Goal: Information Seeking & Learning: Compare options

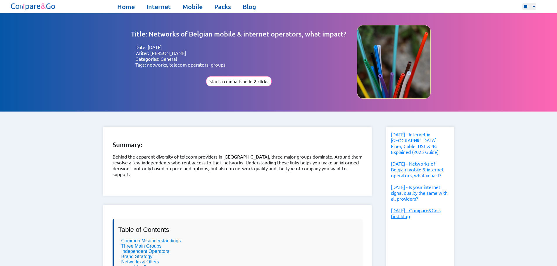
click at [413, 208] on link "27-05-2025 - Compare&Go's first blog" at bounding box center [416, 214] width 50 height 12
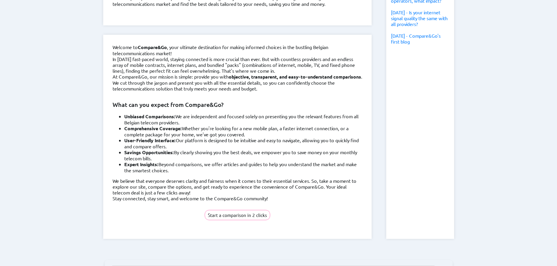
scroll to position [175, 0]
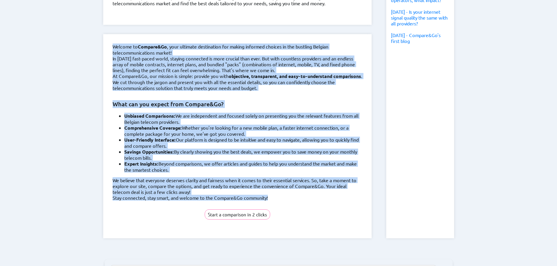
drag, startPoint x: 263, startPoint y: 177, endPoint x: 110, endPoint y: 35, distance: 207.9
click at [110, 35] on div "Welcome to Compare&Go , your ultimate destination for making informed choices i…" at bounding box center [237, 136] width 268 height 204
copy div "Welcome to Compare&Go , your ultimate destination for making informed choices i…"
click at [217, 63] on p "In today's fast-paced world, staying connected is more crucial than ever. But w…" at bounding box center [238, 65] width 250 height 18
drag, startPoint x: 111, startPoint y: 41, endPoint x: 277, endPoint y: 178, distance: 214.9
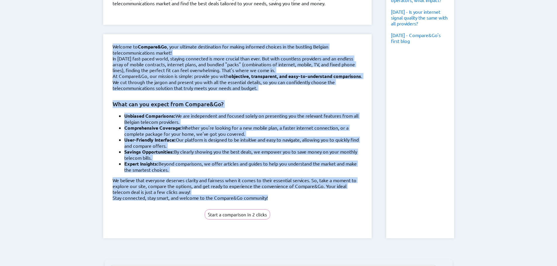
click at [277, 178] on div "Welcome to Compare&Go , your ultimate destination for making informed choices i…" at bounding box center [237, 136] width 268 height 204
copy div "Welcome to Compare&Go , your ultimate destination for making informed choices i…"
click at [292, 89] on div "Welcome to Compare&Go , your ultimate destination for making informed choices i…" at bounding box center [237, 136] width 268 height 204
click at [293, 100] on h3 "What can you expect from Compare&Go?" at bounding box center [238, 104] width 250 height 8
click at [251, 100] on div "Welcome to Compare&Go , your ultimate destination for making informed choices i…" at bounding box center [237, 136] width 268 height 204
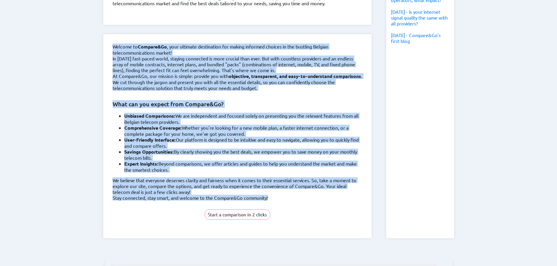
click at [241, 80] on p "At Compare&Go, our mission is simple: provide you with objective, transparent, …" at bounding box center [238, 82] width 250 height 18
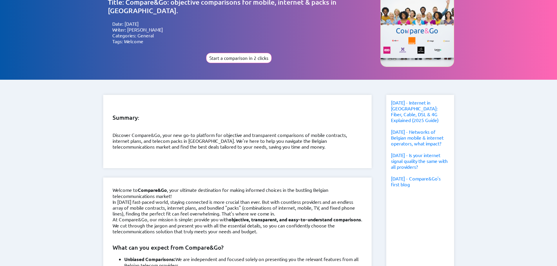
scroll to position [0, 0]
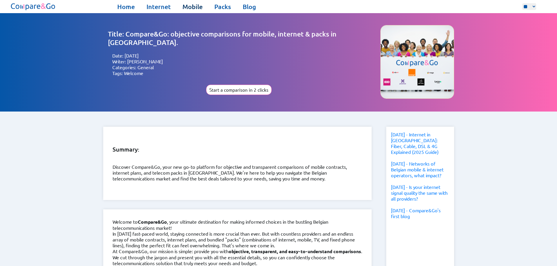
click at [195, 8] on link "Mobile" at bounding box center [192, 7] width 20 height 8
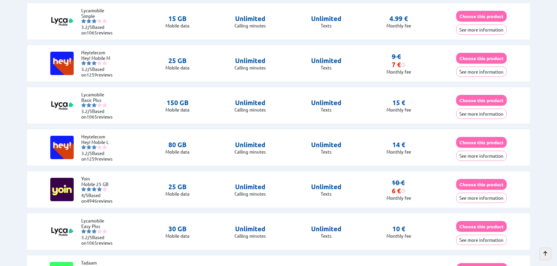
scroll to position [234, 0]
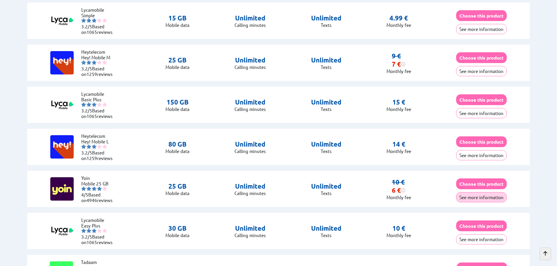
click at [465, 197] on button "See more information" at bounding box center [481, 197] width 51 height 10
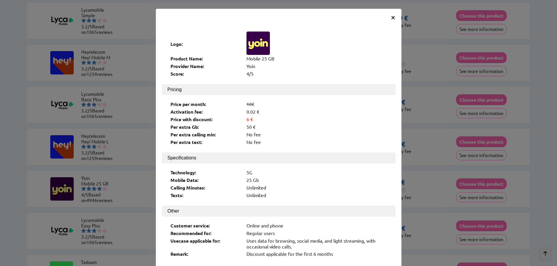
click at [422, 163] on div "× Logo: Product Name: Mobile 25 GB Provider Name: Yoin Score: 4/5 Pricing Price…" at bounding box center [278, 133] width 557 height 266
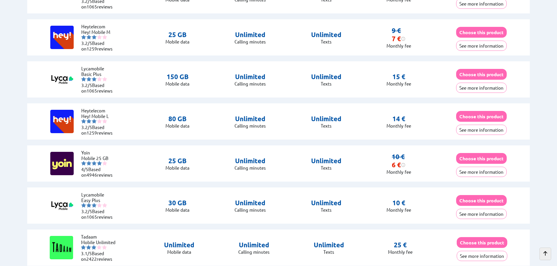
scroll to position [234, 0]
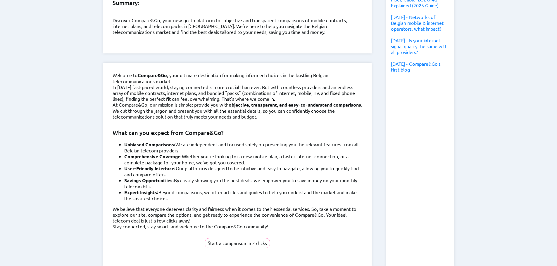
scroll to position [175, 0]
